Goal: Find specific page/section: Find specific page/section

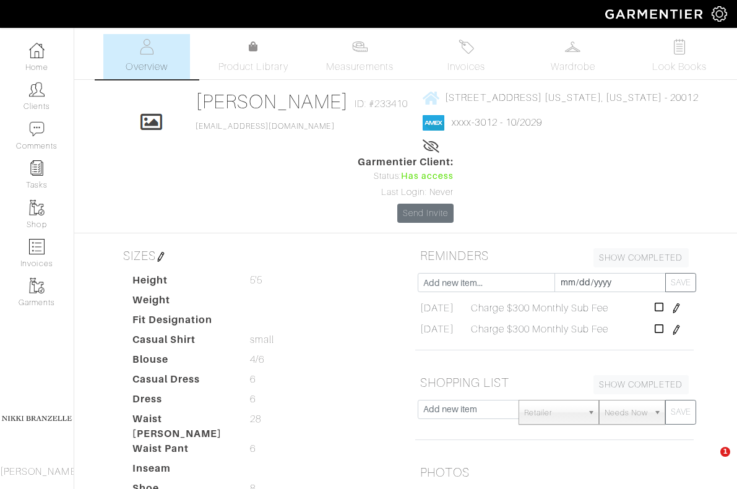
click at [45, 92] on link "Clients" at bounding box center [37, 96] width 74 height 39
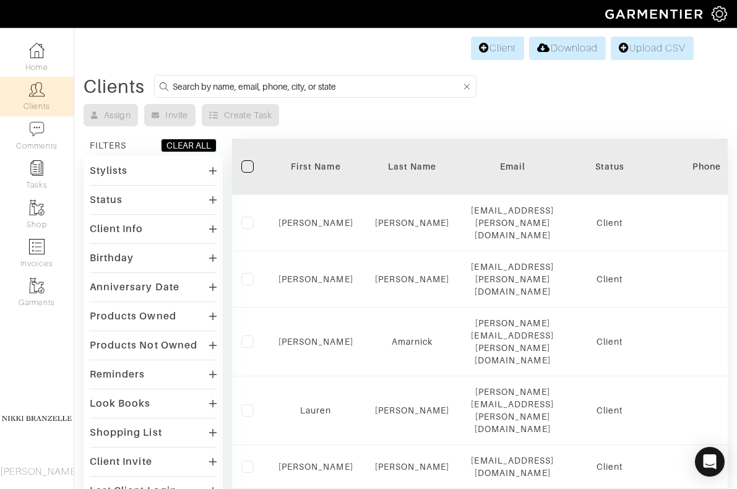
click at [269, 82] on input at bounding box center [317, 86] width 289 height 15
type input "[PERSON_NAME]"
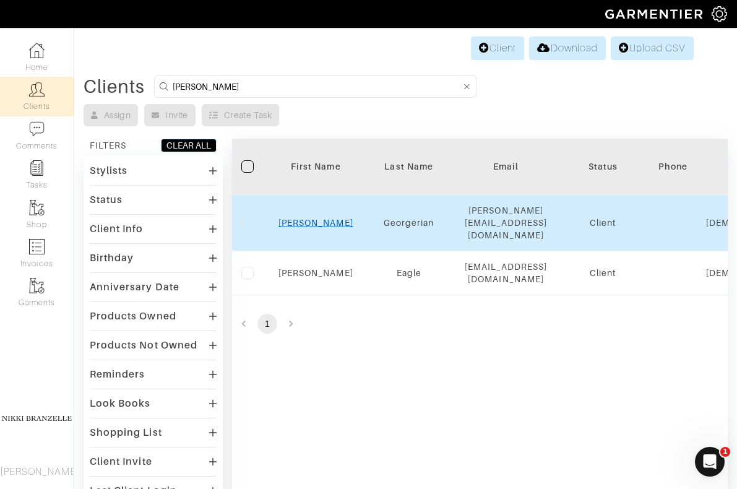
click at [320, 218] on link "[PERSON_NAME]" at bounding box center [315, 223] width 75 height 10
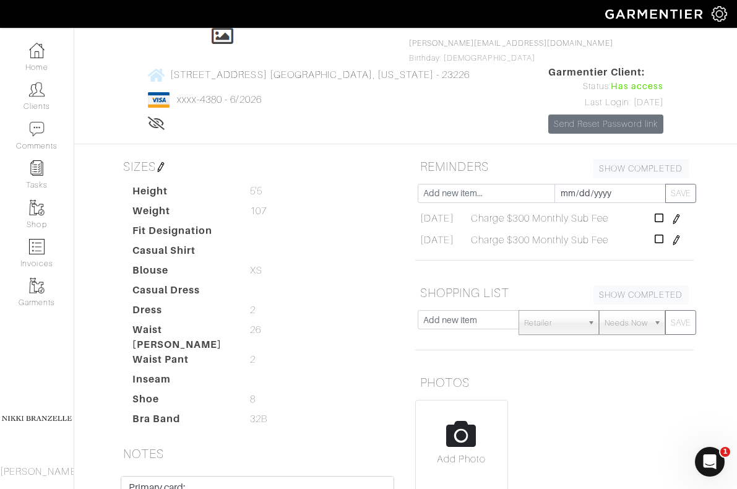
scroll to position [113, 0]
